Goal: Task Accomplishment & Management: Use online tool/utility

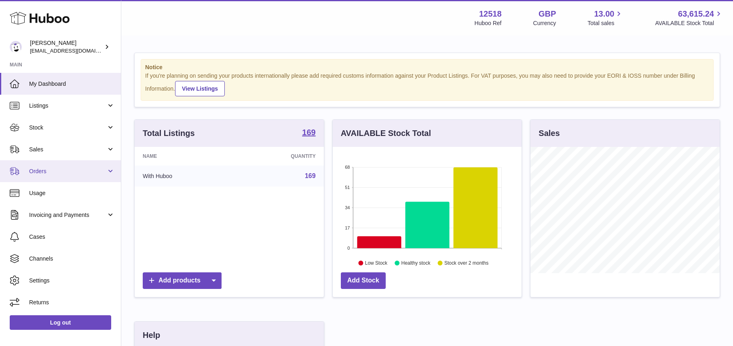
scroll to position [126, 189]
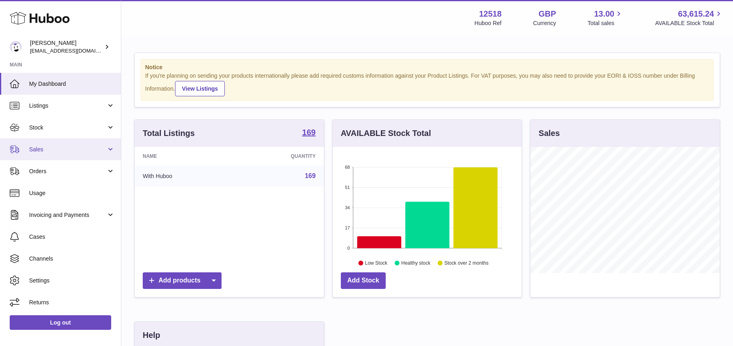
click at [55, 149] on span "Sales" at bounding box center [67, 150] width 77 height 8
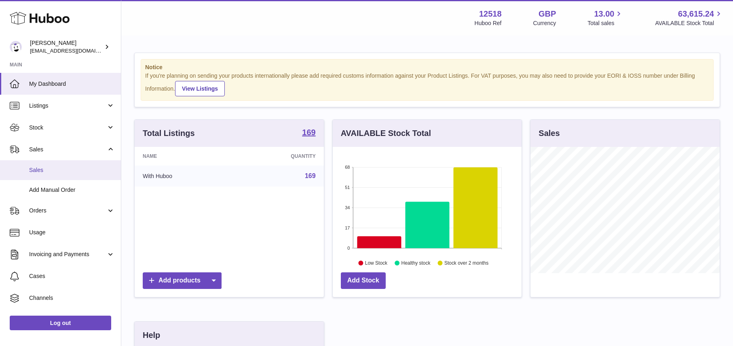
click at [54, 173] on link "Sales" at bounding box center [60, 170] width 121 height 20
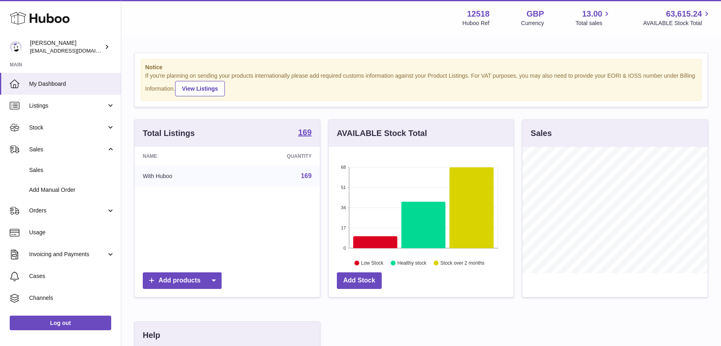
scroll to position [404107, 404048]
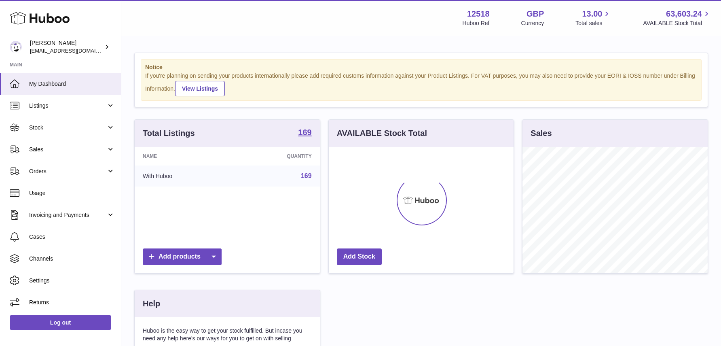
scroll to position [126, 185]
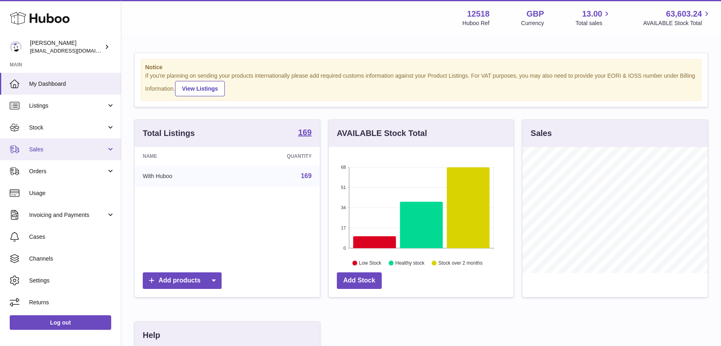
click at [53, 148] on span "Sales" at bounding box center [67, 150] width 77 height 8
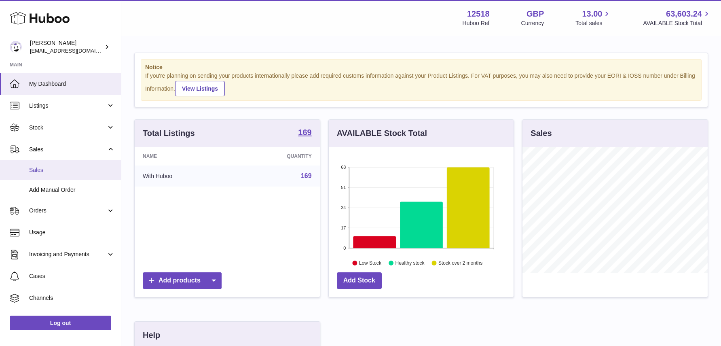
click at [38, 168] on span "Sales" at bounding box center [72, 170] width 86 height 8
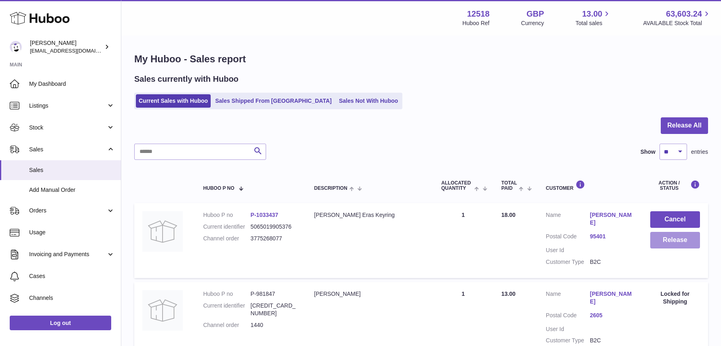
click at [677, 243] on button "Release" at bounding box center [675, 240] width 50 height 17
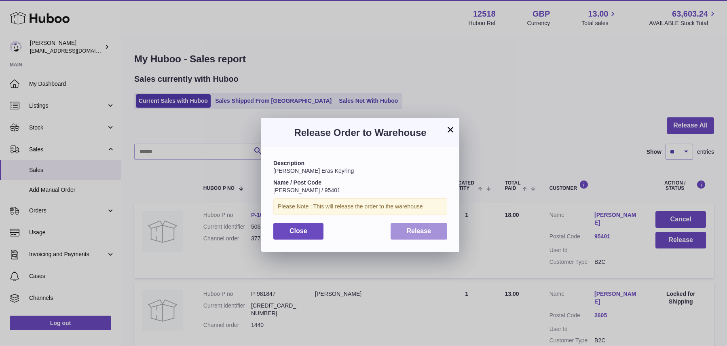
click at [427, 228] on span "Release" at bounding box center [419, 230] width 25 height 7
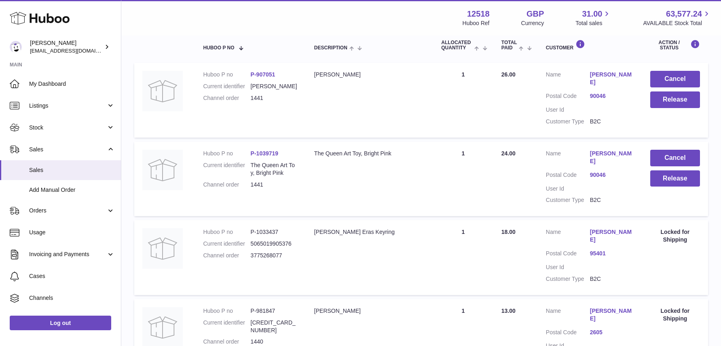
scroll to position [139, 0]
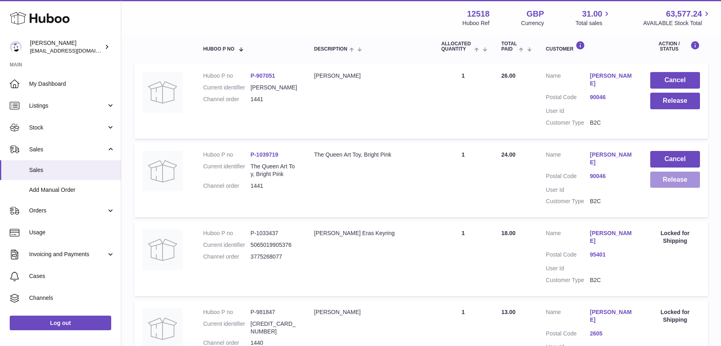
click at [690, 175] on button "Release" at bounding box center [675, 179] width 50 height 17
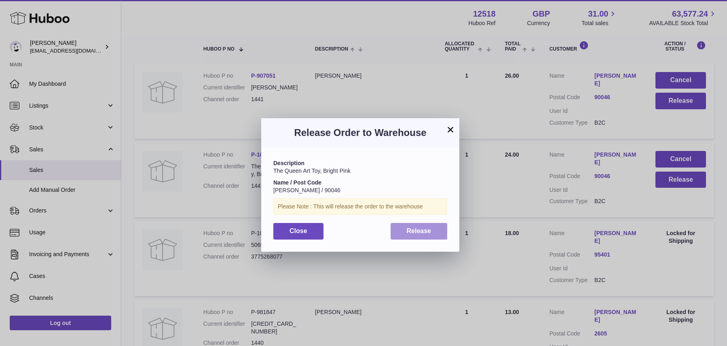
click at [428, 223] on button "Release" at bounding box center [418, 231] width 57 height 17
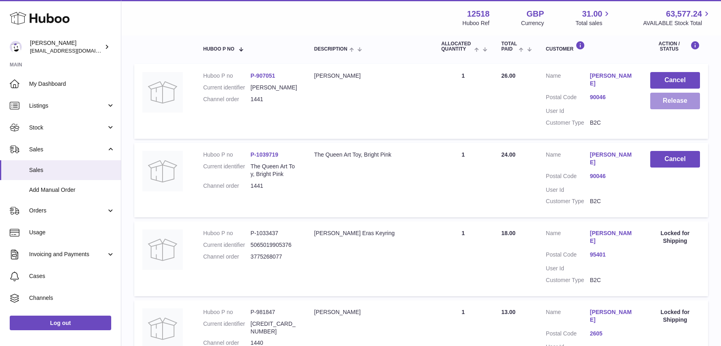
click at [684, 100] on button "Release" at bounding box center [675, 101] width 50 height 17
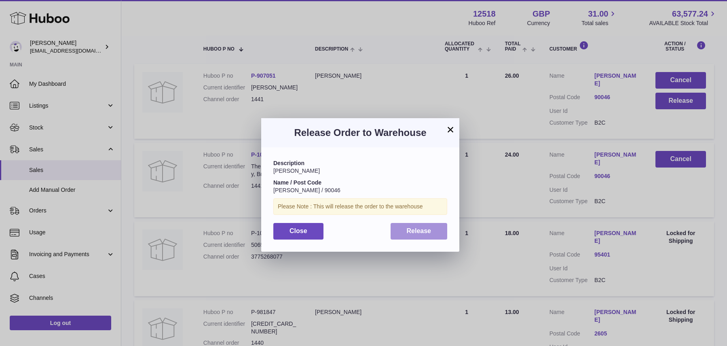
click at [430, 234] on span "Release" at bounding box center [419, 230] width 25 height 7
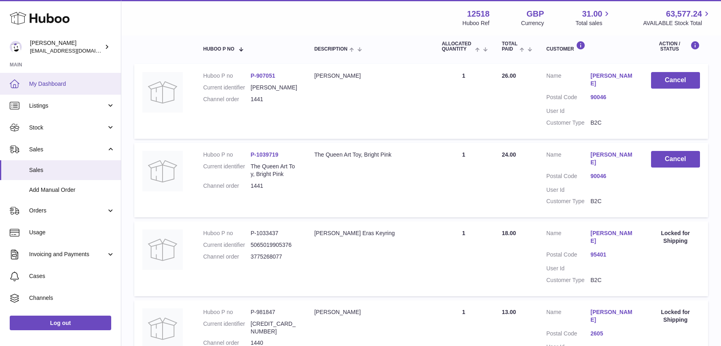
click at [46, 87] on span "My Dashboard" at bounding box center [72, 84] width 86 height 8
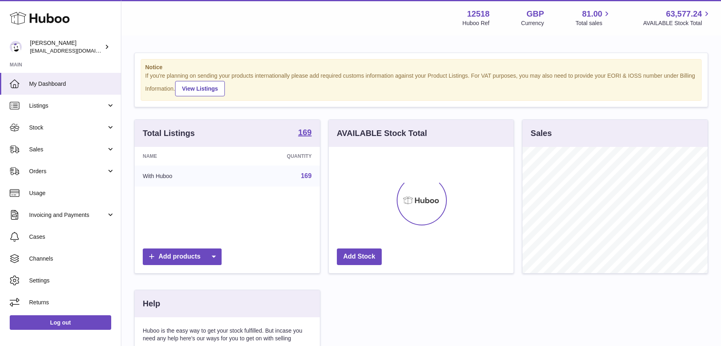
scroll to position [126, 185]
